Goal: Task Accomplishment & Management: Manage account settings

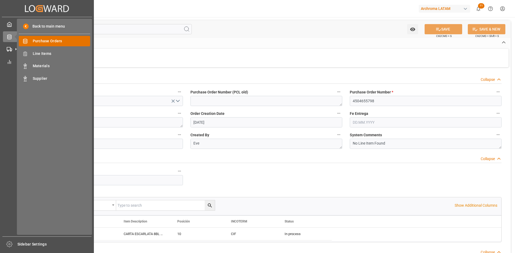
scroll to position [161, 0]
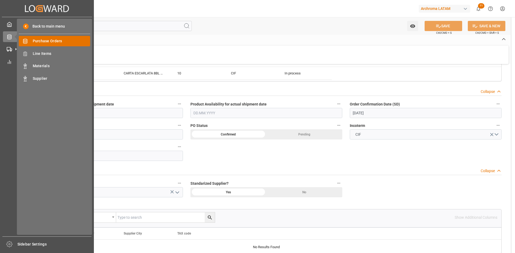
click at [54, 37] on div "Purchase Orders Purchase Orders" at bounding box center [54, 41] width 71 height 10
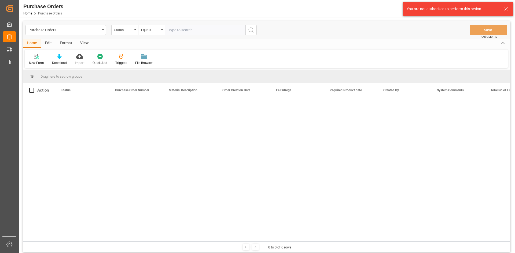
click at [504, 7] on icon at bounding box center [505, 9] width 6 height 6
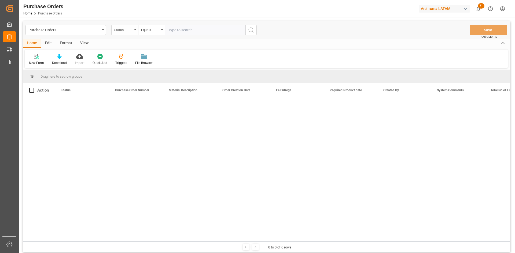
click at [123, 28] on div "Status" at bounding box center [123, 29] width 18 height 6
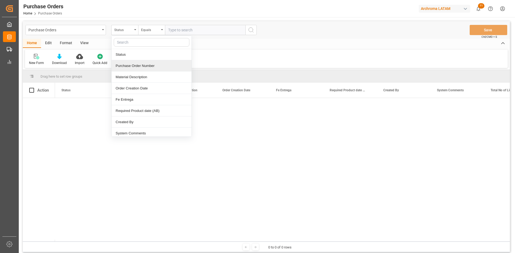
click at [135, 64] on div "Purchase Order Number" at bounding box center [151, 65] width 80 height 11
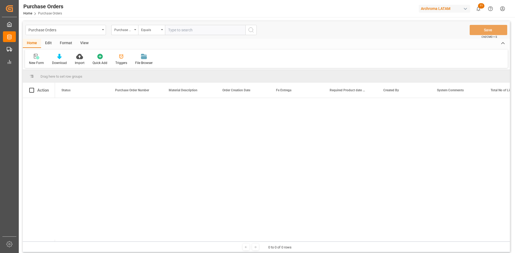
click at [176, 31] on input "text" at bounding box center [205, 30] width 80 height 10
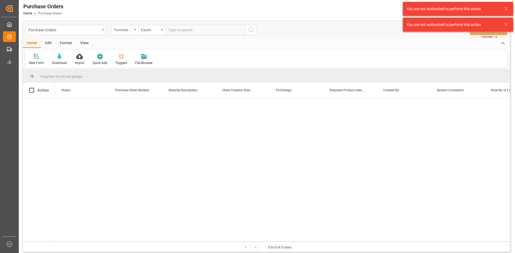
paste input "4504645767"
type input "4504645767"
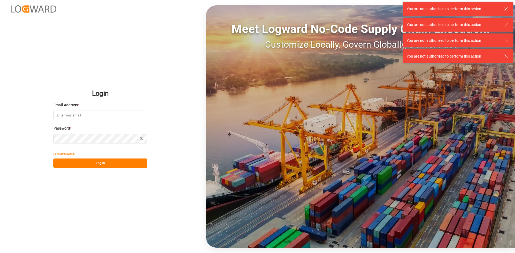
type input "[PERSON_NAME][EMAIL_ADDRESS][PERSON_NAME][DOMAIN_NAME]"
click at [117, 163] on button "Log In" at bounding box center [100, 163] width 94 height 9
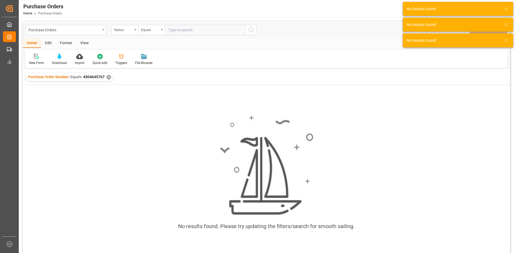
click at [106, 77] on div "✕" at bounding box center [108, 77] width 5 height 5
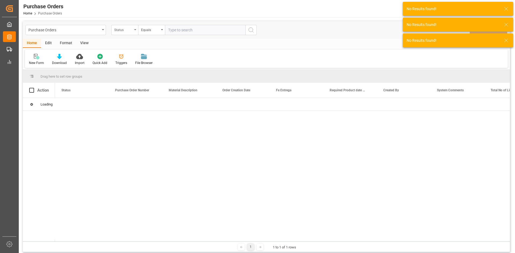
click at [131, 33] on div "Status" at bounding box center [124, 30] width 27 height 10
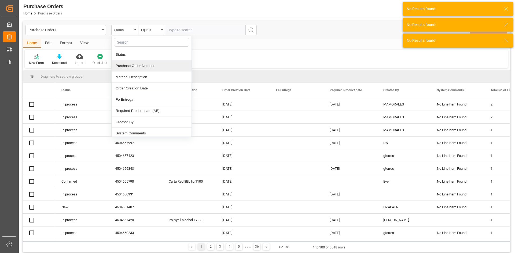
click at [133, 64] on div "Purchase Order Number" at bounding box center [151, 65] width 80 height 11
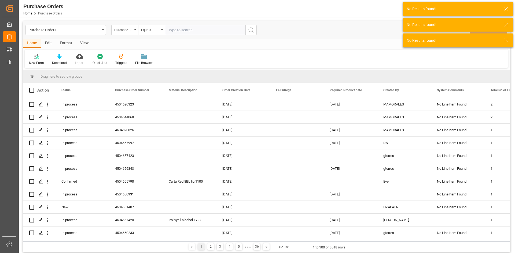
click at [188, 29] on input "text" at bounding box center [205, 30] width 80 height 10
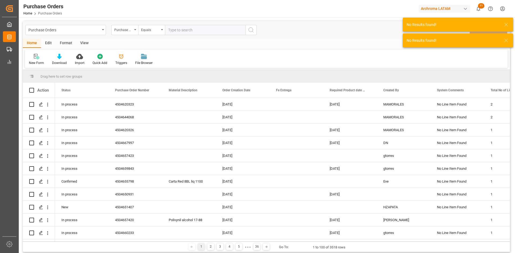
paste input "4504645767"
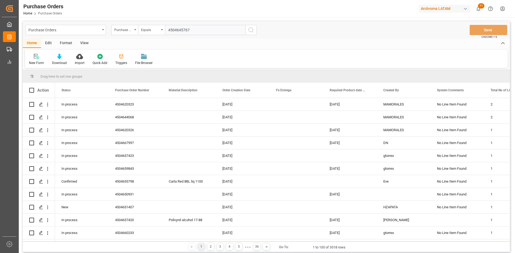
type input "4504645767"
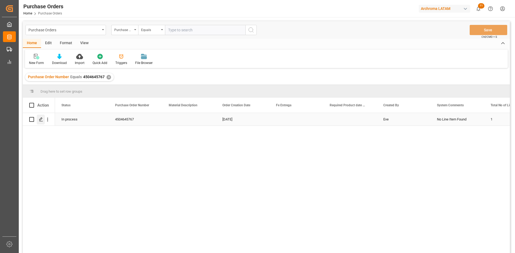
click at [40, 120] on polygon "Press SPACE to select this row." at bounding box center [40, 119] width 3 height 3
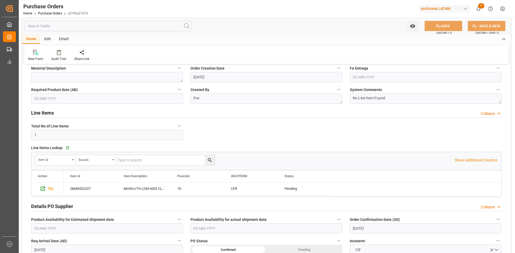
scroll to position [54, 0]
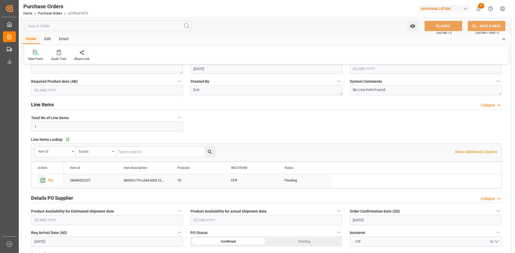
click at [43, 181] on icon "Press SPACE to select this row." at bounding box center [43, 180] width 4 height 4
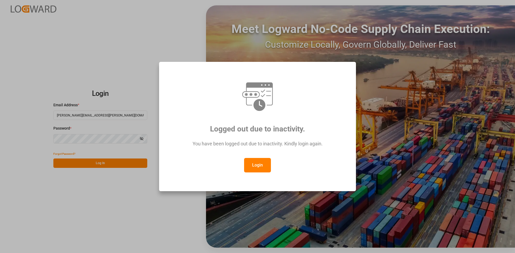
click at [254, 158] on button "Login" at bounding box center [257, 165] width 27 height 14
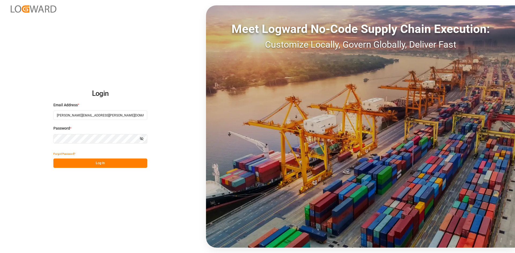
click at [108, 163] on button "Log In" at bounding box center [100, 163] width 94 height 9
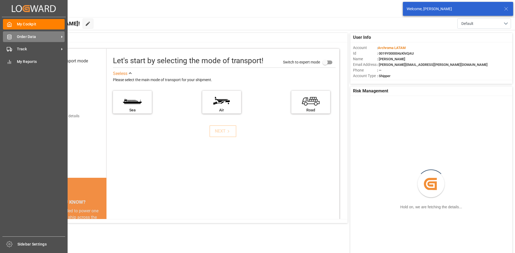
click at [15, 35] on div "Order Data Order Data" at bounding box center [34, 36] width 62 height 10
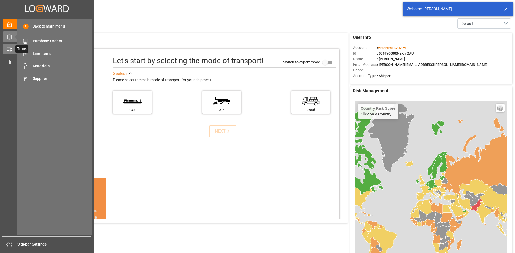
click at [9, 48] on icon at bounding box center [9, 49] width 5 height 5
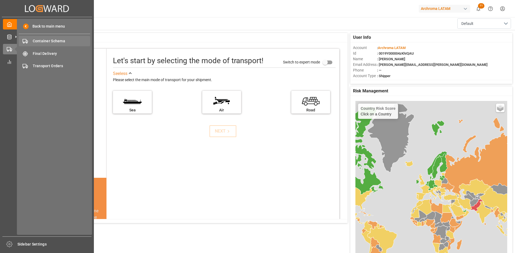
click at [50, 41] on span "Container Schema" at bounding box center [62, 41] width 58 height 6
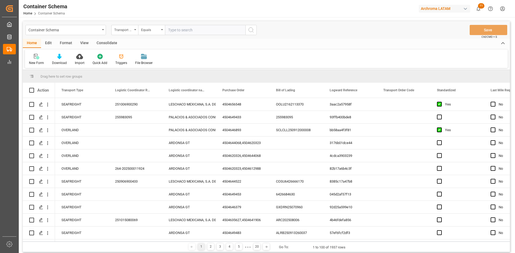
click at [129, 32] on div "Transport Type" at bounding box center [123, 29] width 18 height 6
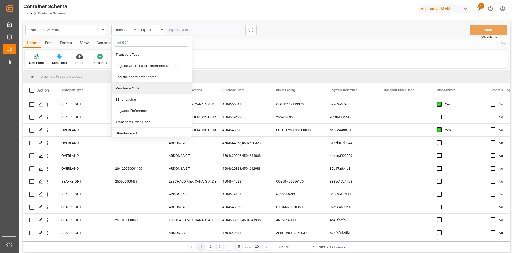
click at [142, 86] on div "Purchase Order" at bounding box center [151, 88] width 80 height 11
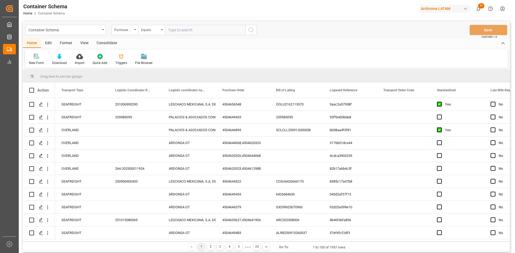
click at [173, 27] on input "text" at bounding box center [205, 30] width 80 height 10
paste input "4504645767"
type input "4504645767"
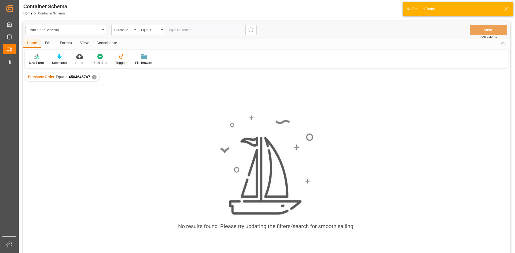
click at [94, 78] on div "✕" at bounding box center [94, 77] width 5 height 5
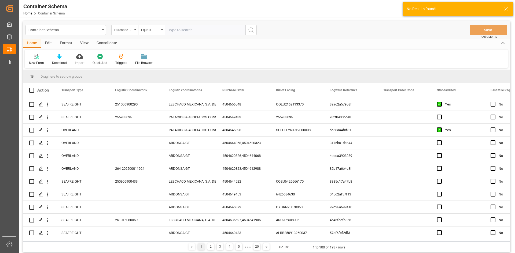
click at [190, 30] on input "text" at bounding box center [205, 30] width 80 height 10
paste input "4504645767"
type input "4504645767"
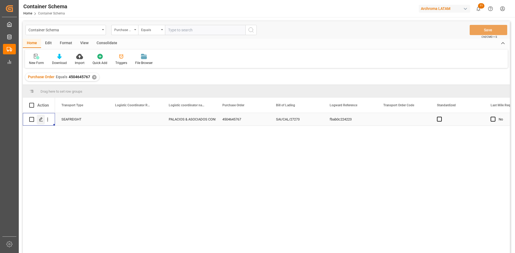
click at [40, 122] on icon "Press SPACE to select this row." at bounding box center [41, 119] width 4 height 4
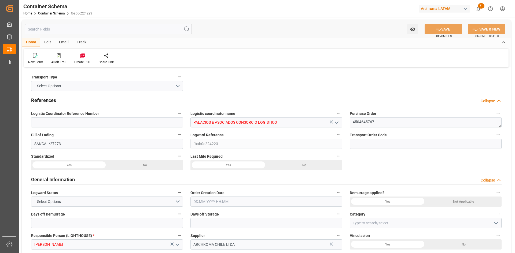
type input "0"
type input "1"
type input "3"
type input "3000"
type input "0"
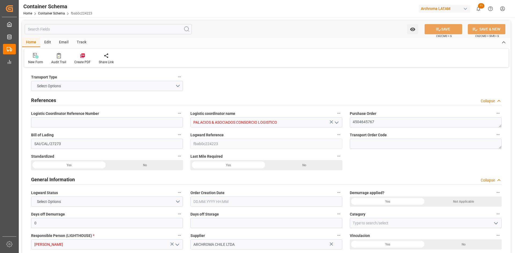
type input "ECU Worldwide"
type input "CLSAI"
type input "PECLL"
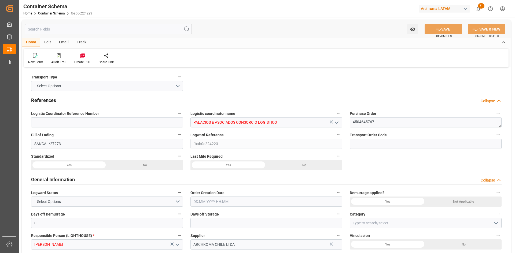
type input "9777606"
type input "9729087"
type input "9729104"
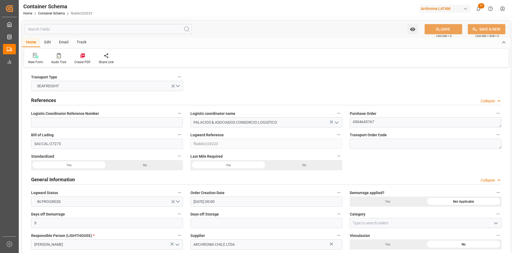
type input "[DATE] 00:00"
type input "[DATE]"
type input "[DATE] 00:00"
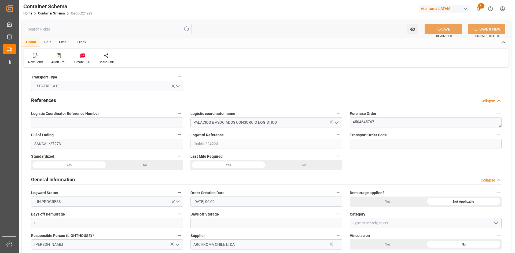
type input "[DATE] 00:00"
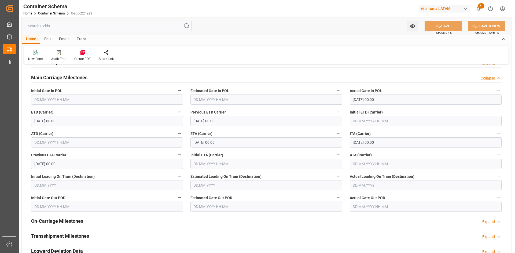
scroll to position [670, 0]
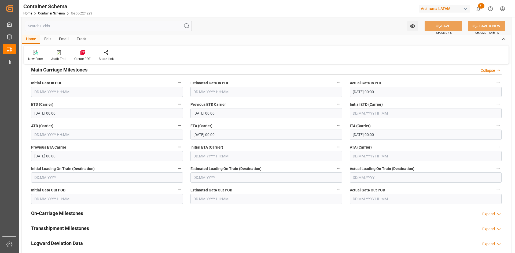
click at [47, 37] on div "Edit" at bounding box center [47, 39] width 15 height 9
click at [73, 53] on icon at bounding box center [75, 52] width 5 height 5
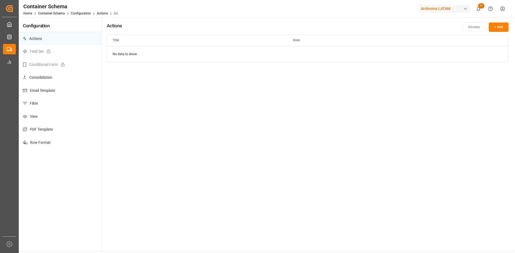
click at [54, 90] on p "Email Template" at bounding box center [60, 90] width 82 height 13
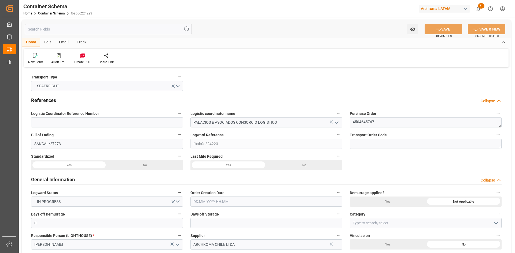
type input "0"
type input "1"
type input "3"
type input "3000"
type input "0"
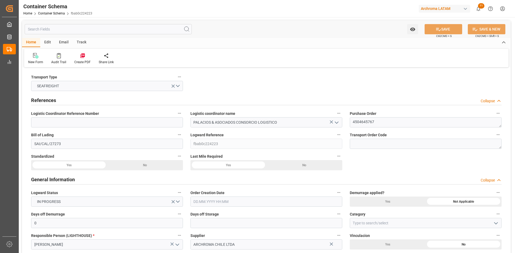
type input "ECU Worldwide"
type input "CLSAI"
type input "PECLL"
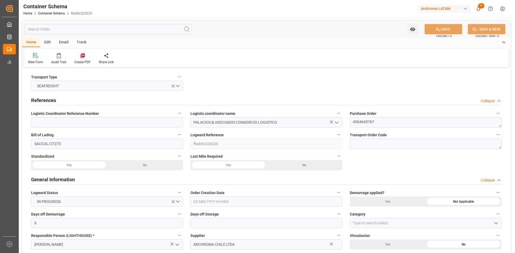
type input "9777606"
type input "9729087"
type input "9729104"
type input "[DATE] 00:00"
type input "[DATE]"
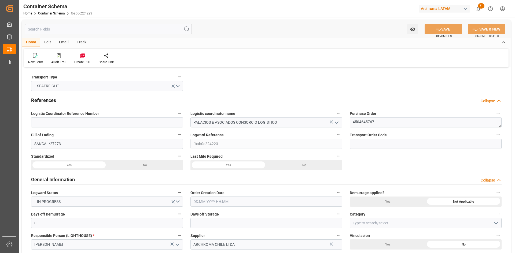
type input "[DATE]"
type input "[DATE] 00:00"
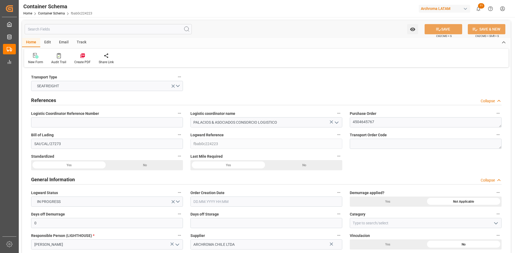
type input "[DATE] 00:00"
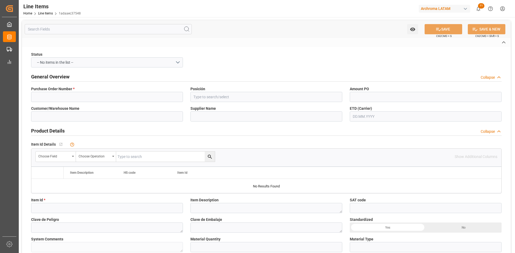
type input "4504645767"
type input "10"
type input "ARCHROMA [GEOGRAPHIC_DATA] S.A"
type input "ARCHROMA CHILE LTDA"
type input "28685522227"
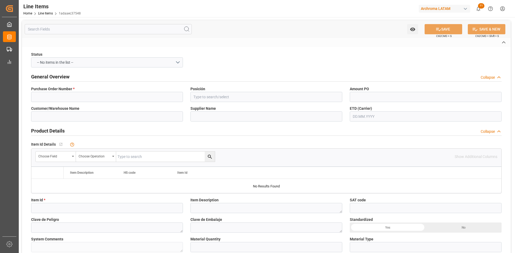
type textarea "MOWILITH LDM 6003 CL LIQ 1000"
type input "IBC"
type textarea "3 IBC"
type input "KGM"
type input "KG"
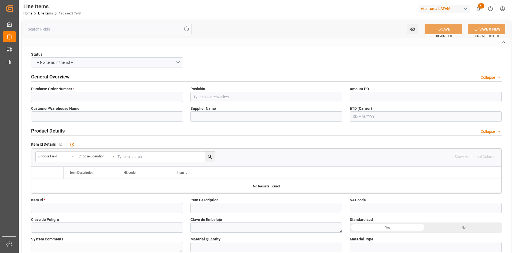
type textarea "CEX-25/11385"
type input "USD"
type input "SEAFREIGHT"
type textarea "CALLAO"
type textarea "PT"
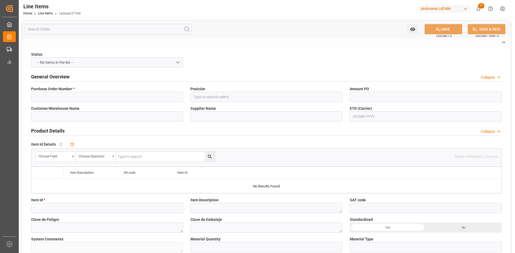
type input "CFR"
type input "AC CONTAINER LINE GMBH"
type input "CHILE"
type textarea "Definitivo"
type input "fbab0c224223"
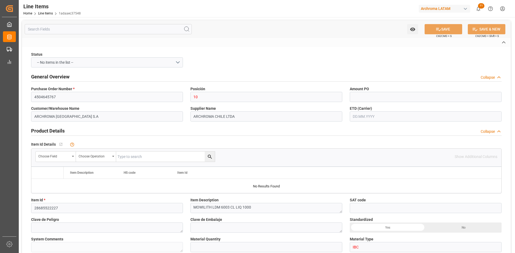
type input "3"
type input "3000"
type input "4920"
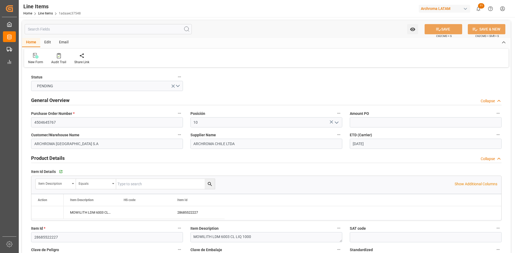
type input "26.09.2025"
type input "12.08.2025"
type input "[DATE] 06:25"
type input "24.07.2025 16:55"
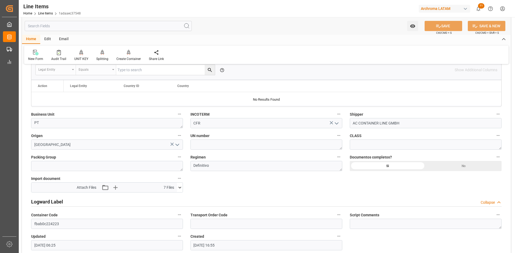
scroll to position [375, 0]
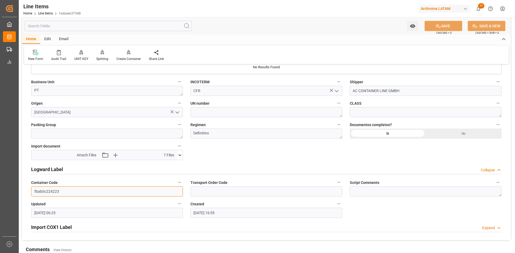
click at [46, 193] on input "fbab0c224223" at bounding box center [107, 192] width 152 height 10
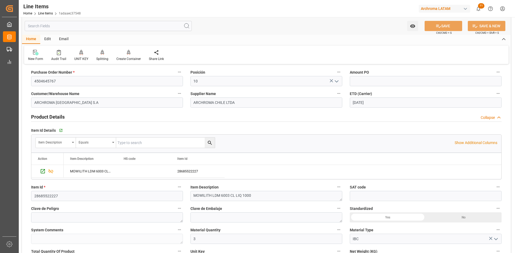
scroll to position [0, 0]
